Goal: Transaction & Acquisition: Purchase product/service

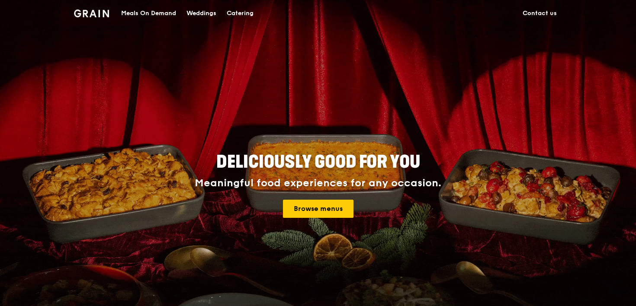
click at [164, 13] on div "Meals On Demand" at bounding box center [148, 13] width 55 height 26
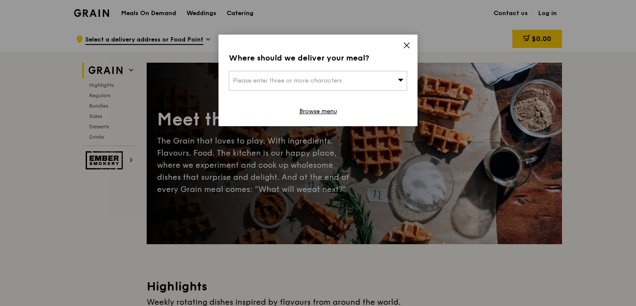
click at [265, 80] on span "Please enter three or more characters" at bounding box center [287, 80] width 109 height 7
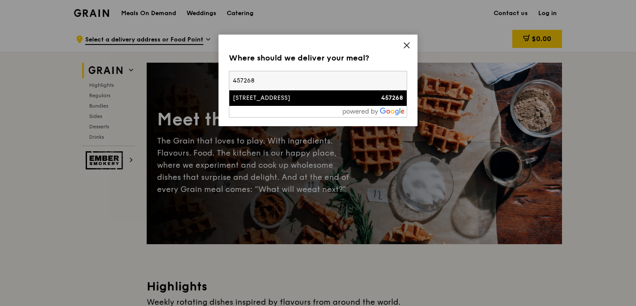
type input "457268"
click at [265, 98] on div "[STREET_ADDRESS]" at bounding box center [297, 98] width 128 height 9
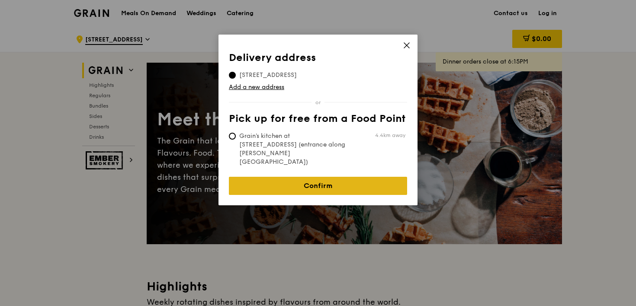
click at [306, 177] on link "Confirm" at bounding box center [318, 186] width 178 height 18
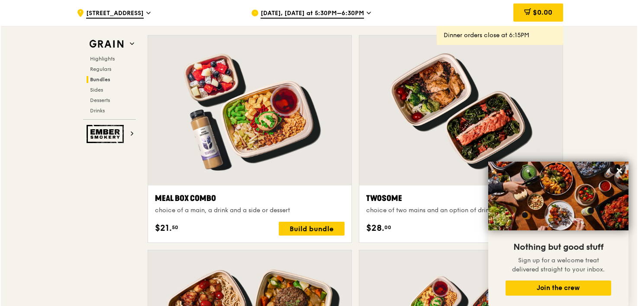
scroll to position [1266, 0]
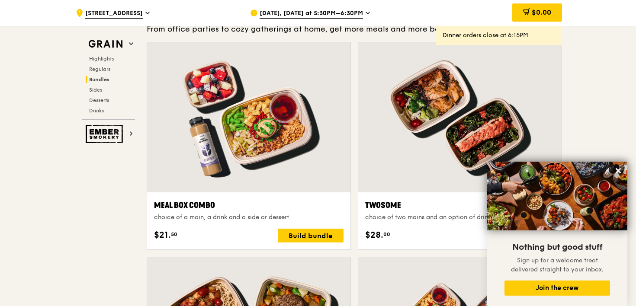
click at [436, 115] on div at bounding box center [459, 117] width 203 height 150
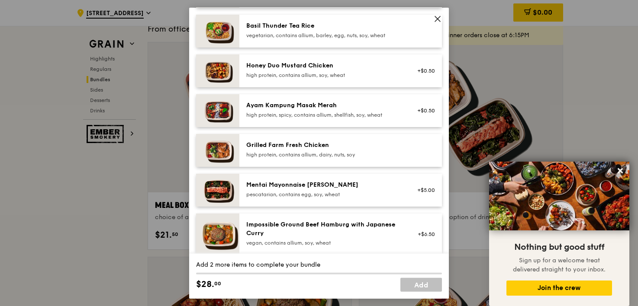
scroll to position [196, 0]
click at [324, 70] on div "Honey Duo Mustard Chicken" at bounding box center [323, 66] width 155 height 9
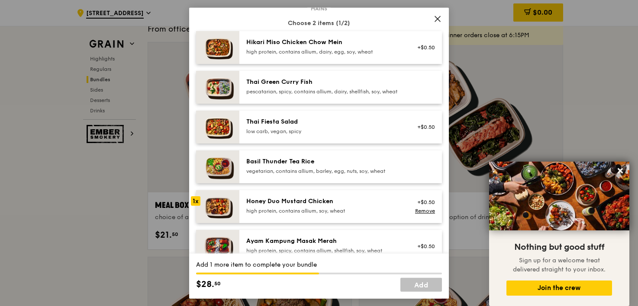
scroll to position [60, 0]
click at [436, 19] on icon at bounding box center [437, 19] width 8 height 8
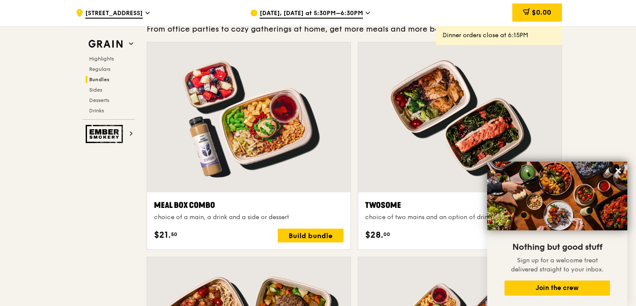
click at [328, 16] on span "[DATE], [DATE] at 5:30PM–6:30PM" at bounding box center [311, 14] width 103 height 10
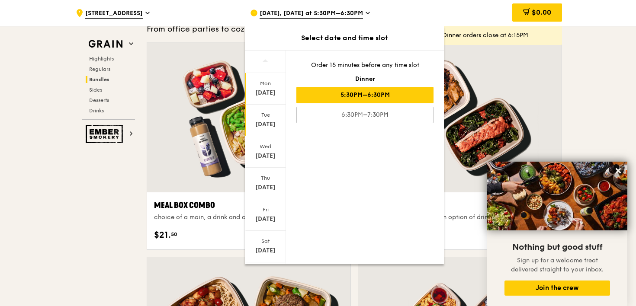
click at [266, 119] on div "[DATE]" at bounding box center [265, 121] width 41 height 32
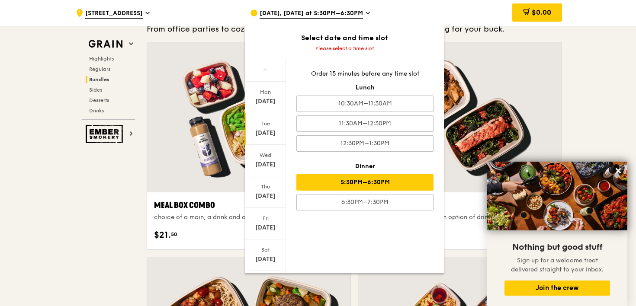
click at [359, 181] on div "5:30PM–6:30PM" at bounding box center [364, 182] width 137 height 16
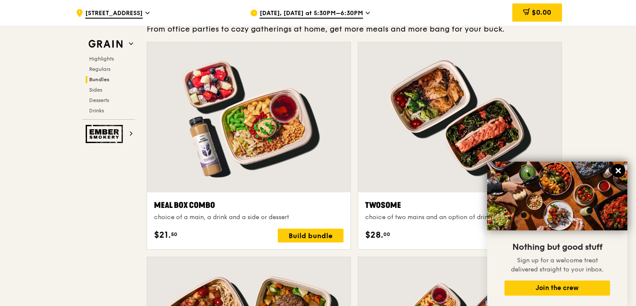
click at [618, 169] on icon at bounding box center [618, 171] width 8 height 8
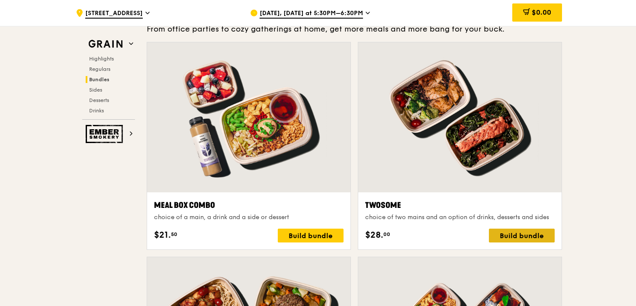
click at [524, 236] on div "Build bundle" at bounding box center [522, 236] width 66 height 14
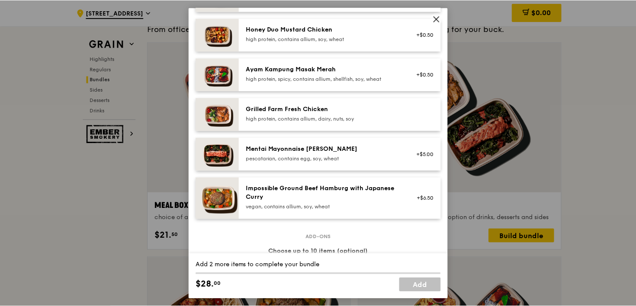
scroll to position [233, 0]
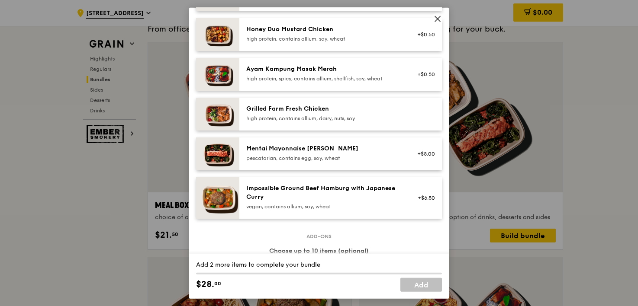
click at [226, 118] on img at bounding box center [217, 114] width 43 height 33
click at [435, 22] on icon at bounding box center [437, 18] width 5 height 5
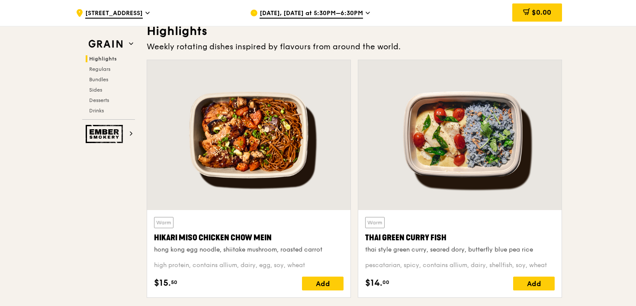
scroll to position [249, 0]
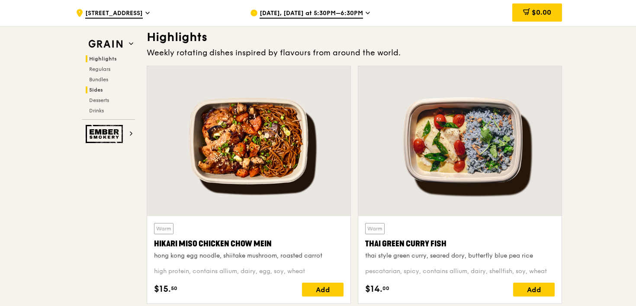
click at [96, 91] on span "Sides" at bounding box center [96, 90] width 14 height 6
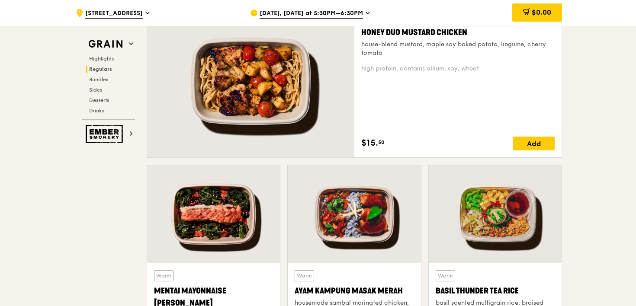
scroll to position [598, 0]
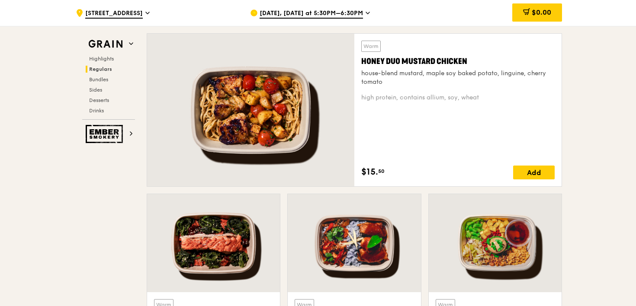
click at [329, 12] on span "[DATE], [DATE] at 5:30PM–6:30PM" at bounding box center [311, 14] width 103 height 10
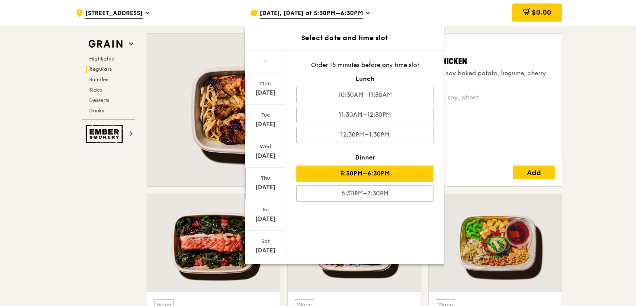
scroll to position [52, 0]
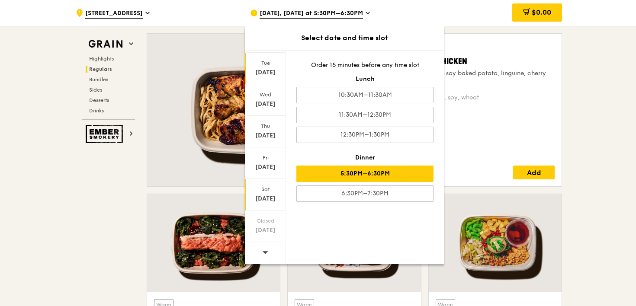
click at [267, 191] on div "Sat" at bounding box center [265, 189] width 38 height 7
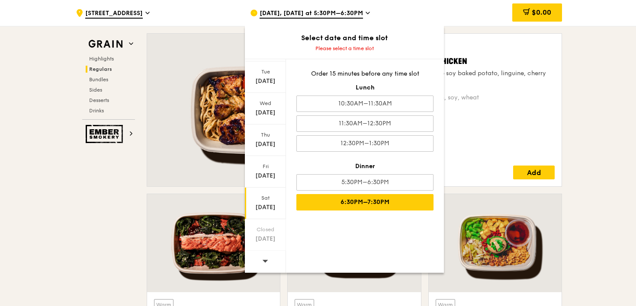
click at [361, 199] on div "6:30PM–7:30PM" at bounding box center [364, 202] width 137 height 16
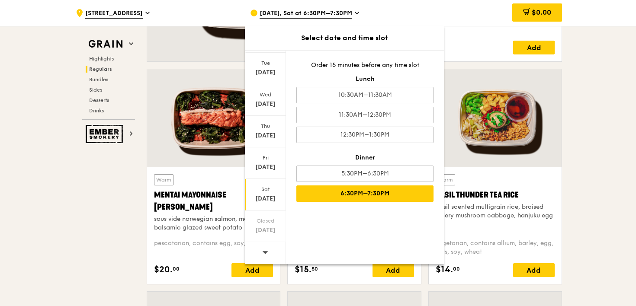
scroll to position [723, 0]
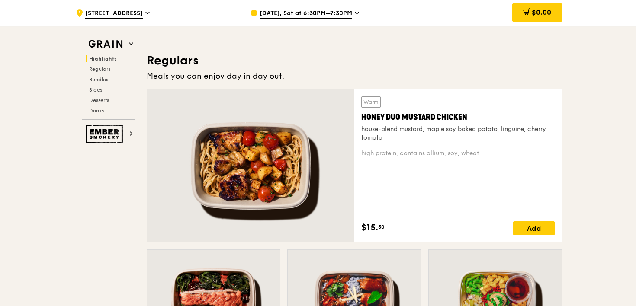
scroll to position [541, 0]
click at [104, 67] on span "Regulars" at bounding box center [100, 69] width 23 height 6
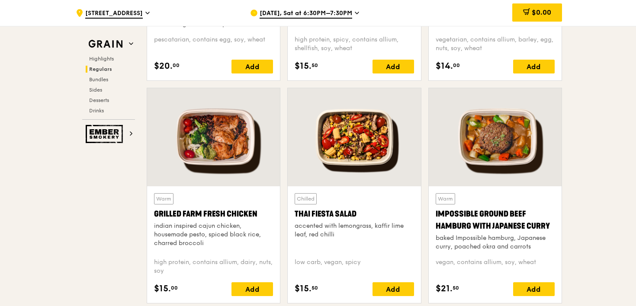
scroll to position [927, 0]
